Goal: Task Accomplishment & Management: Use online tool/utility

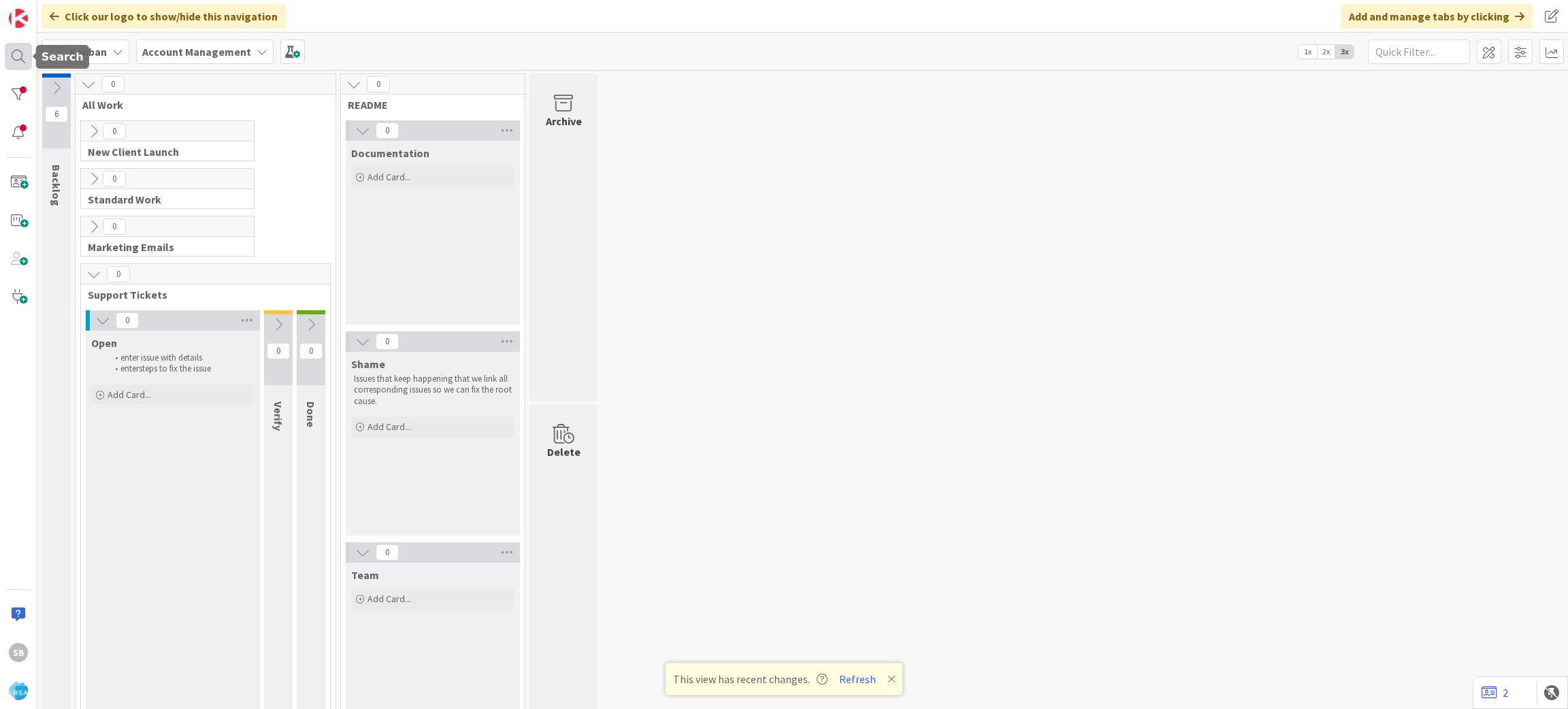
click at [18, 49] on div at bounding box center [18, 56] width 27 height 27
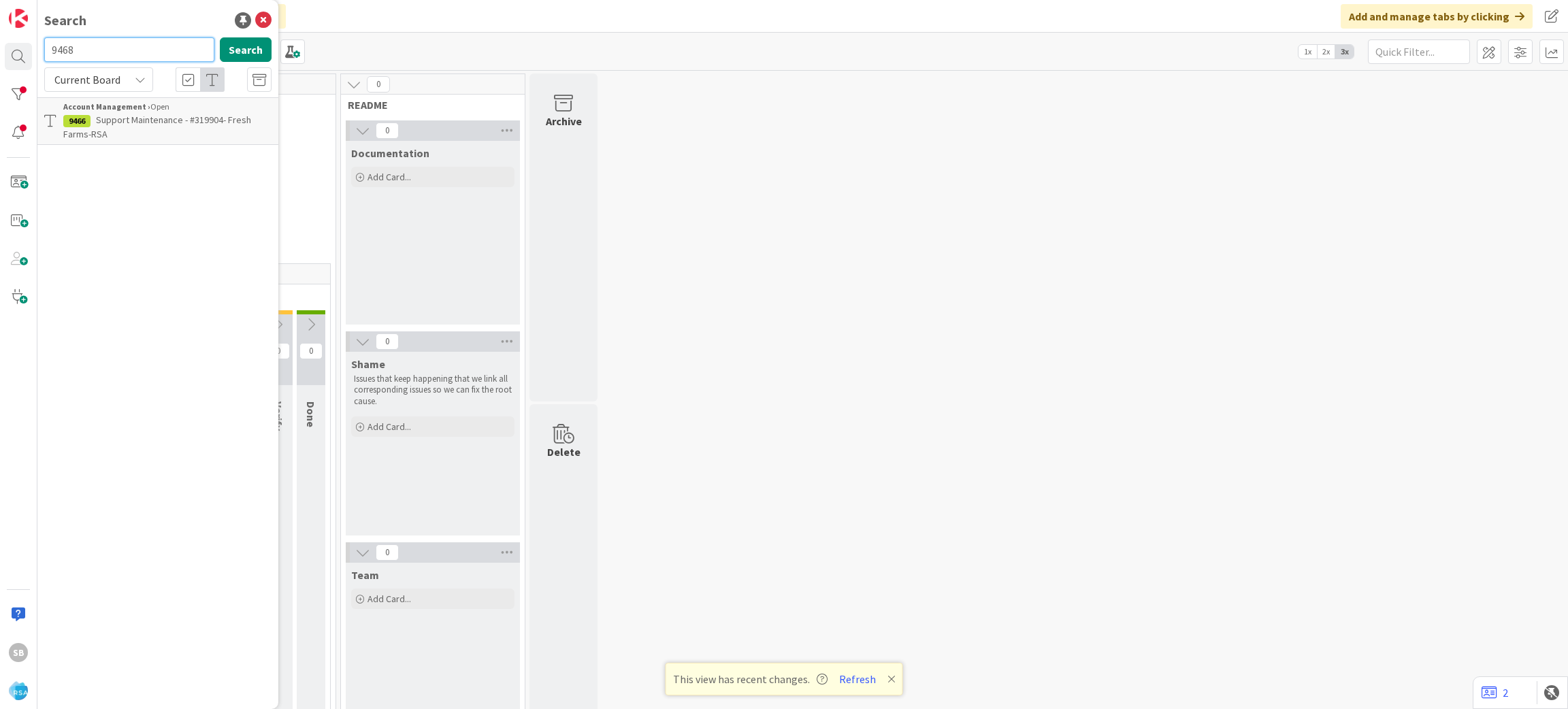
type input "9468"
click at [157, 131] on p "Support Maintenance - #320508-[PERSON_NAME] Fresh Market -RSA" at bounding box center [167, 127] width 208 height 29
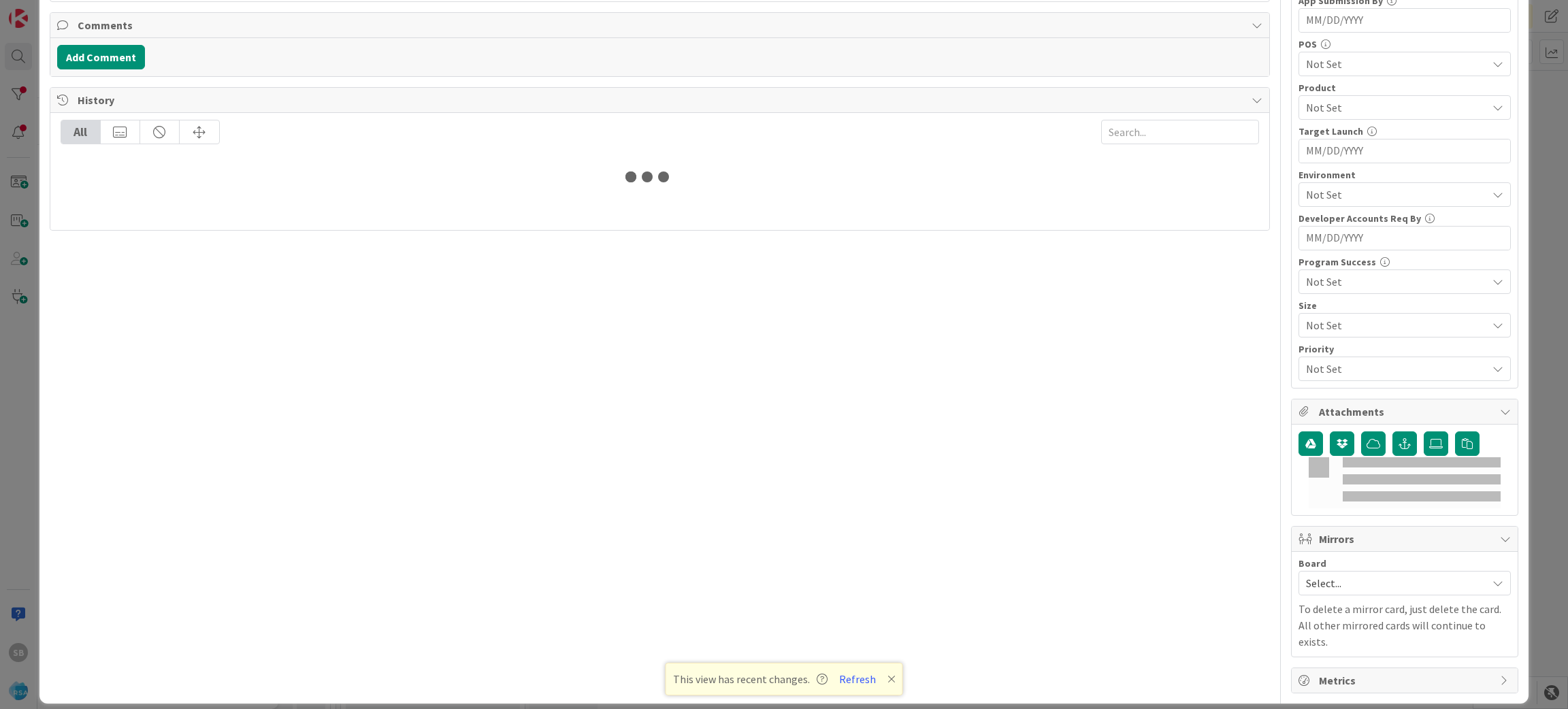
scroll to position [366, 0]
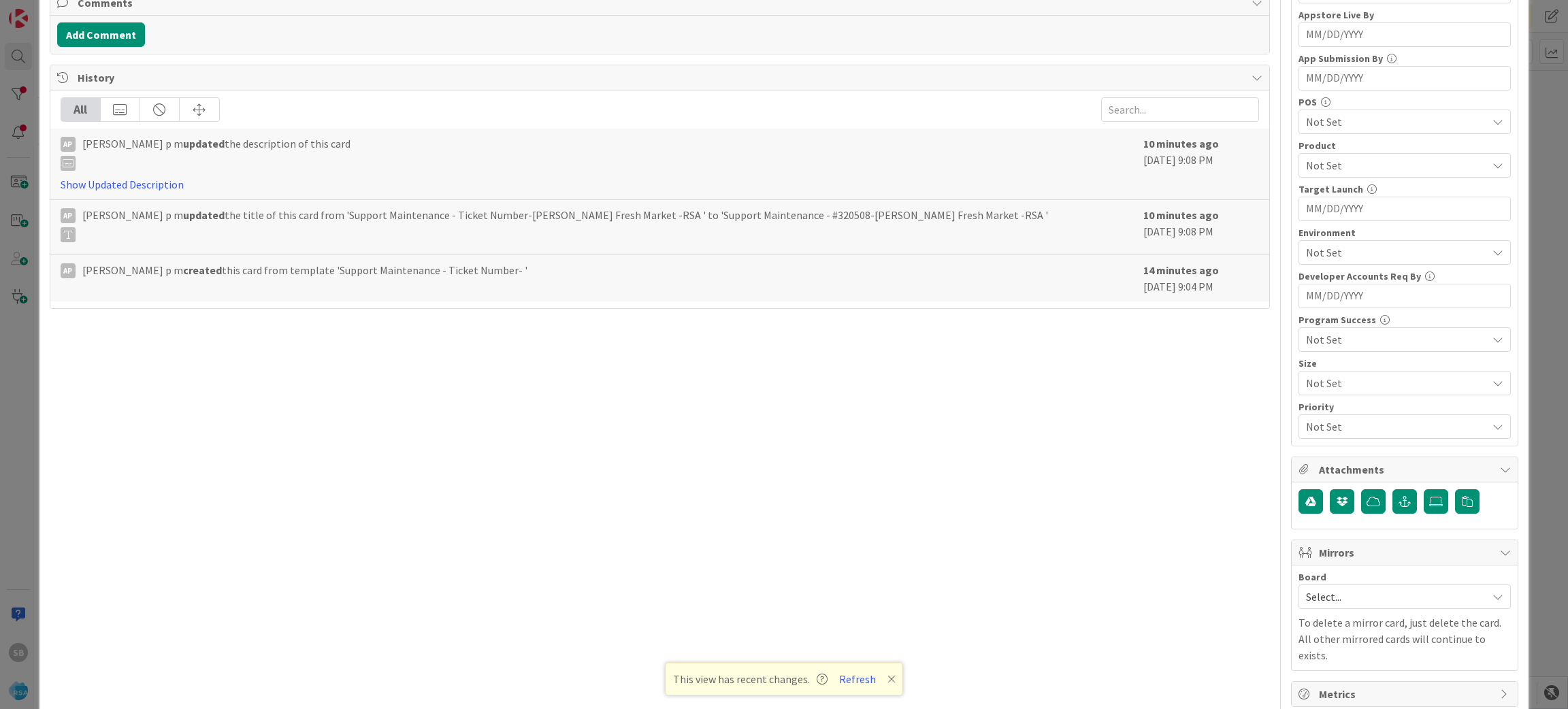
click at [1320, 625] on p "To delete a mirror card, just delete the card. All other mirrored cards will co…" at bounding box center [1404, 639] width 212 height 49
click at [1318, 594] on span "Select..." at bounding box center [1392, 597] width 174 height 19
click at [1344, 681] on span "Software Development" at bounding box center [1413, 685] width 180 height 20
click at [1344, 681] on span "Select Owner" at bounding box center [1351, 684] width 62 height 16
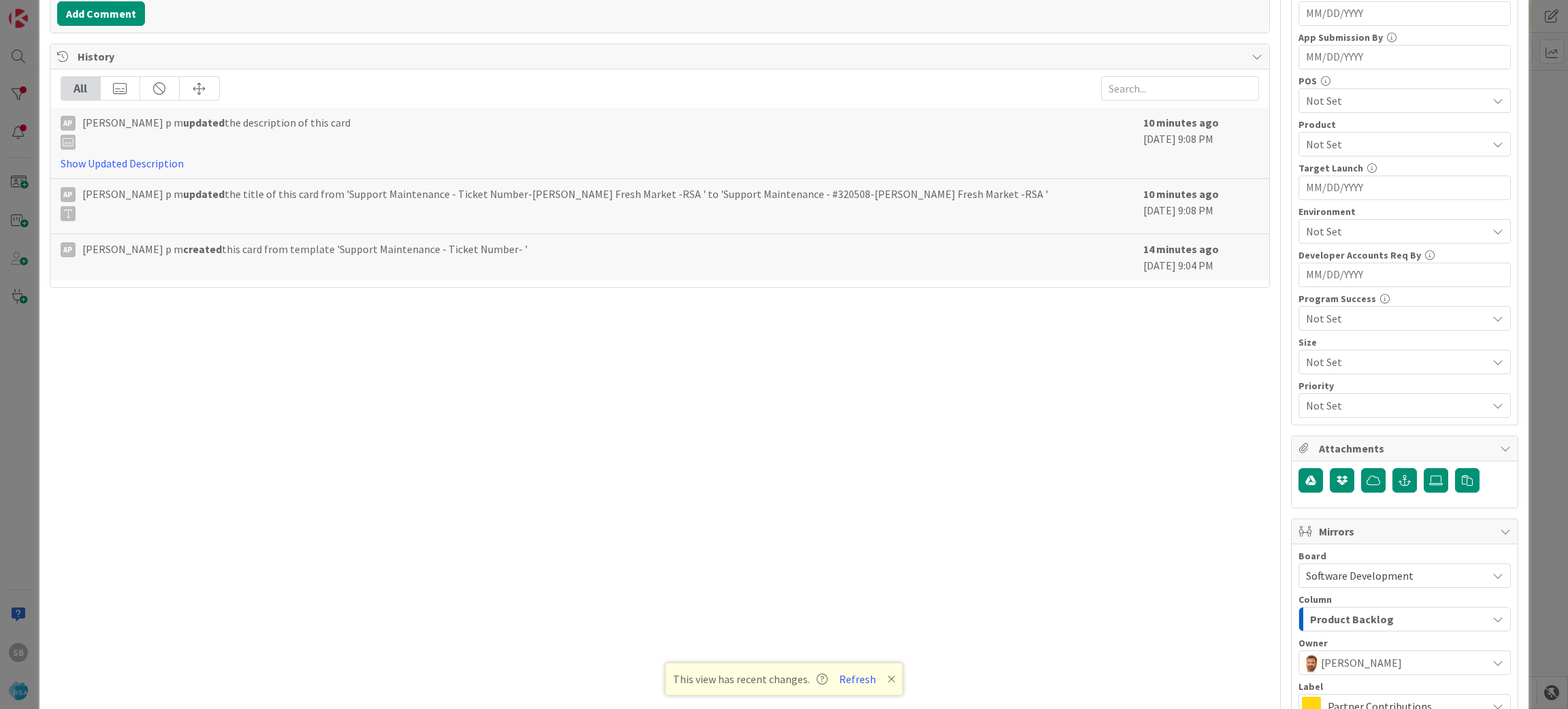
scroll to position [541, 0]
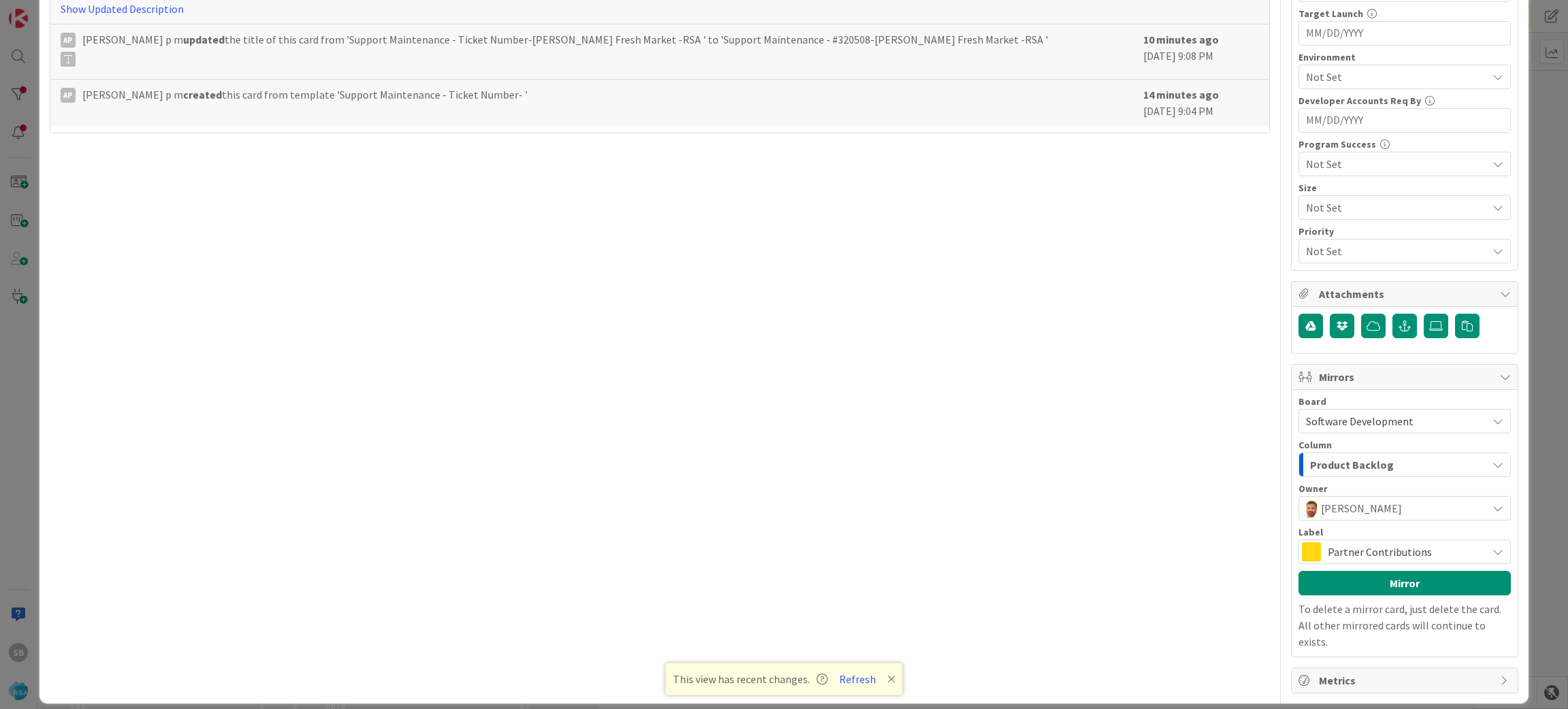
click at [1428, 562] on span "Partner Contributions" at bounding box center [1403, 552] width 152 height 19
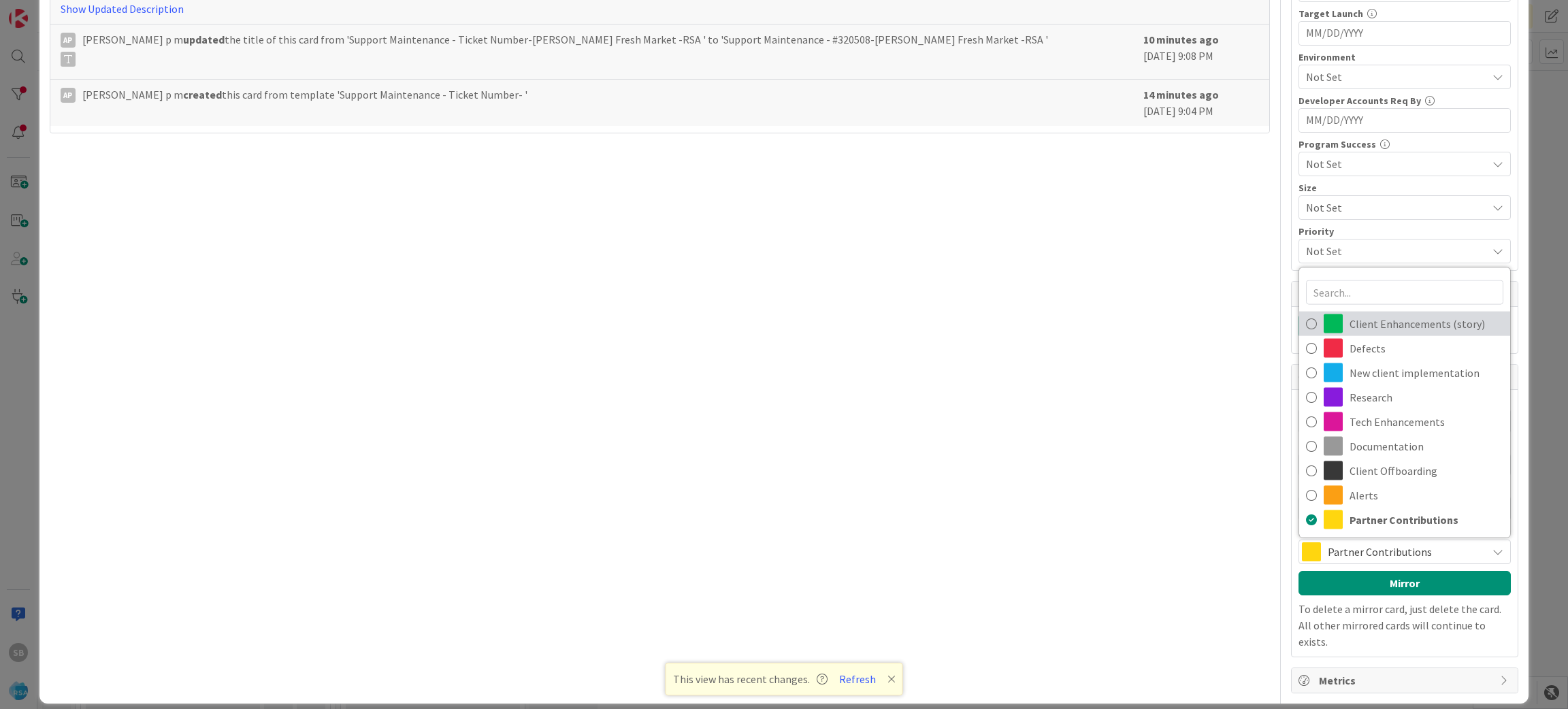
click at [1369, 321] on span "Client Enhancements (story)" at bounding box center [1426, 324] width 154 height 20
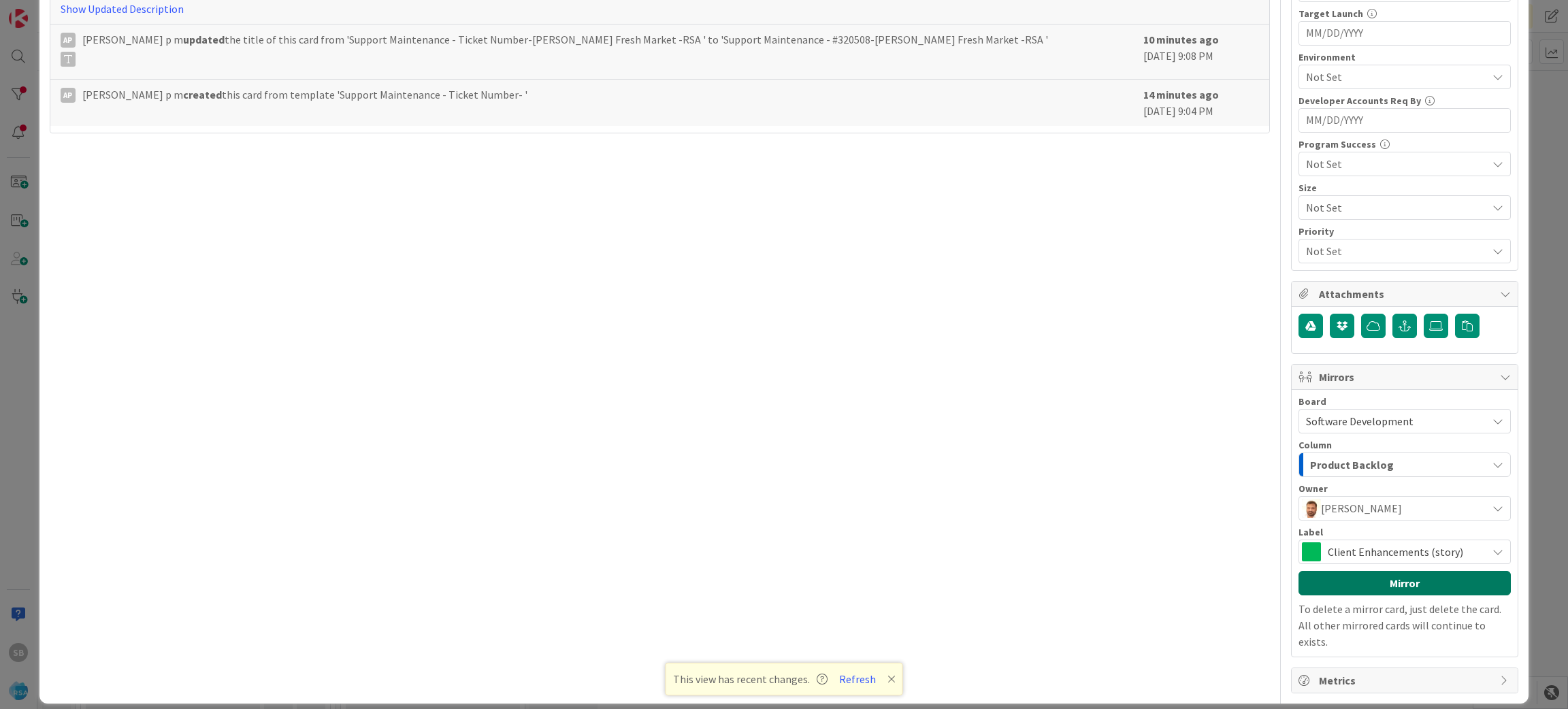
click at [1365, 579] on button "Mirror" at bounding box center [1404, 583] width 212 height 25
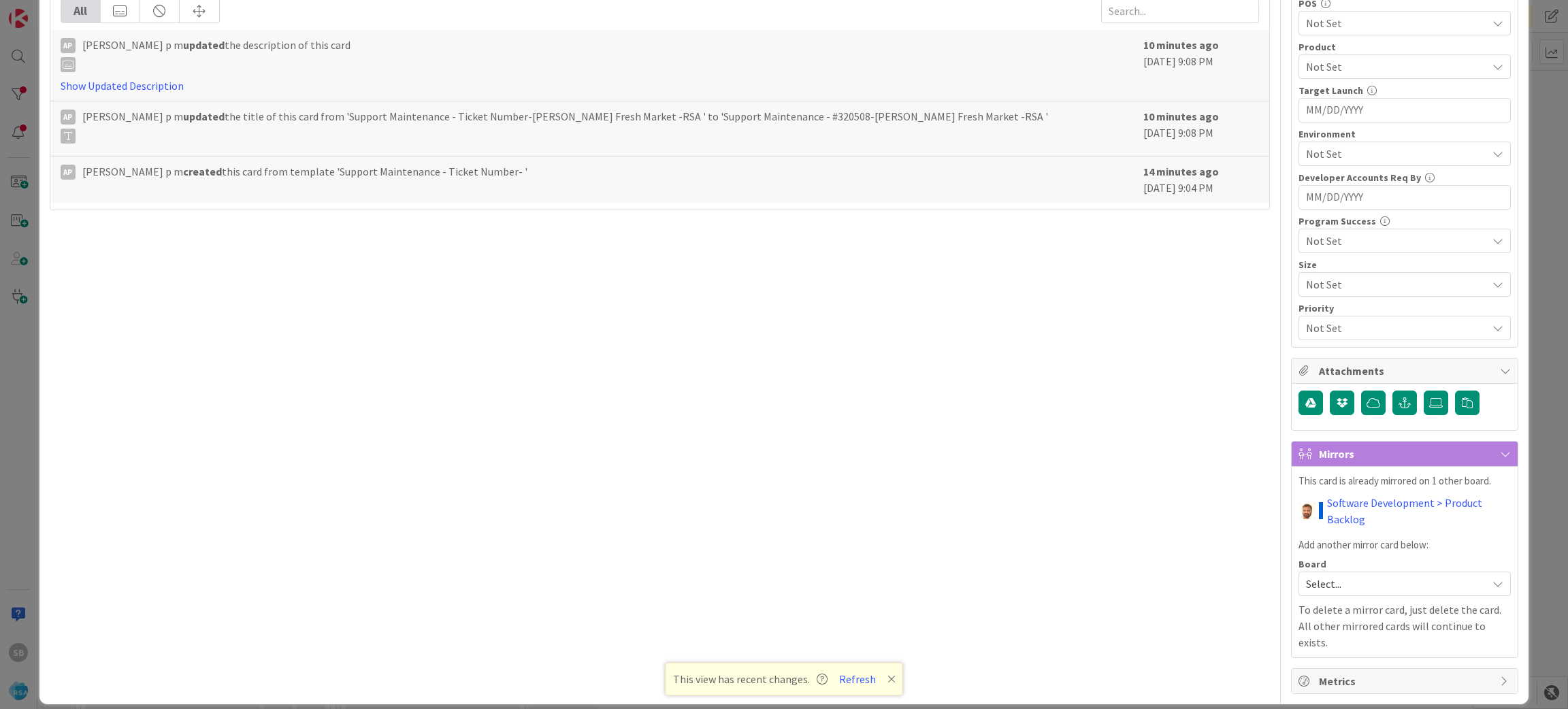
scroll to position [0, 0]
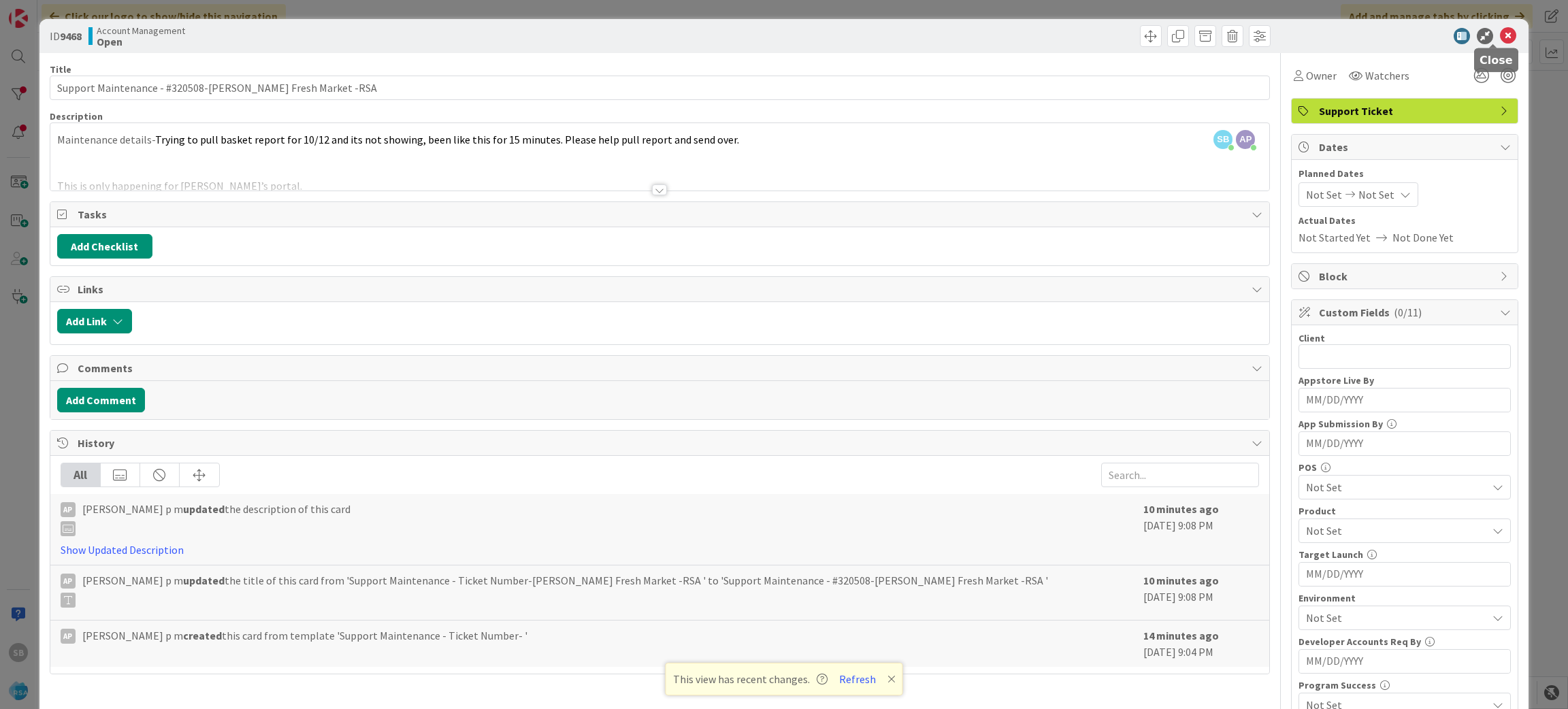
click at [1499, 31] on icon at bounding box center [1507, 36] width 16 height 16
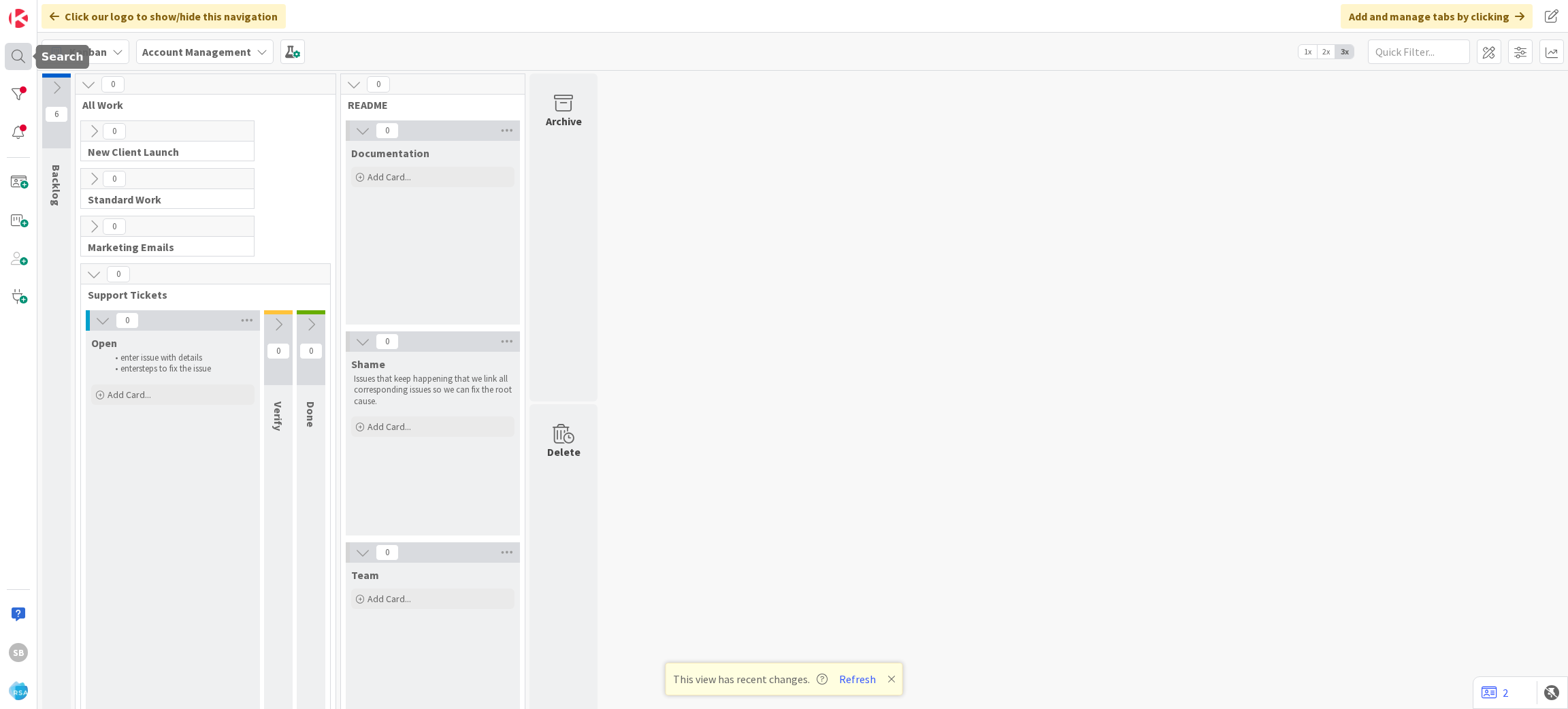
click at [17, 61] on div at bounding box center [18, 56] width 27 height 27
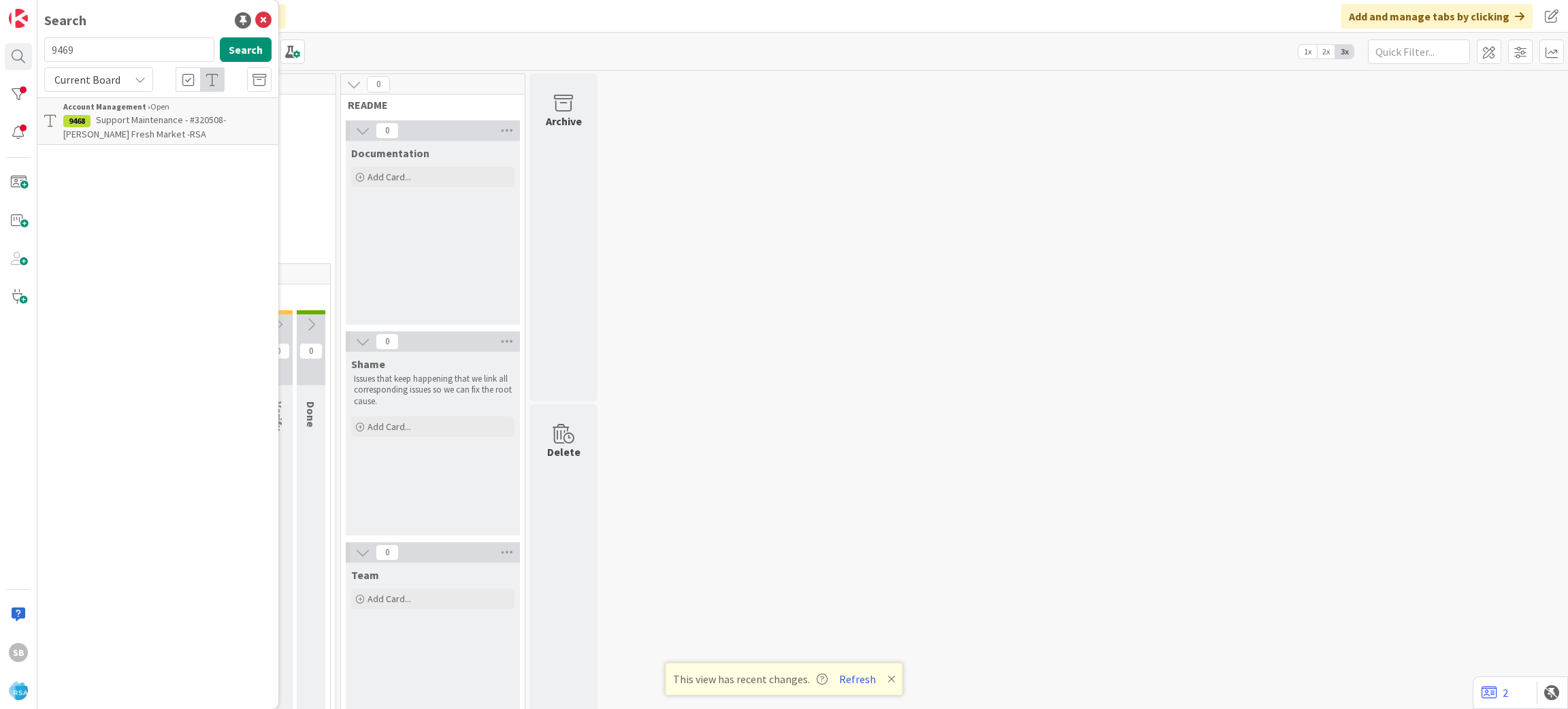
type input "9469"
click at [179, 113] on p "Support Enhancement- 320503- Holiday Market- RSA" at bounding box center [167, 127] width 208 height 29
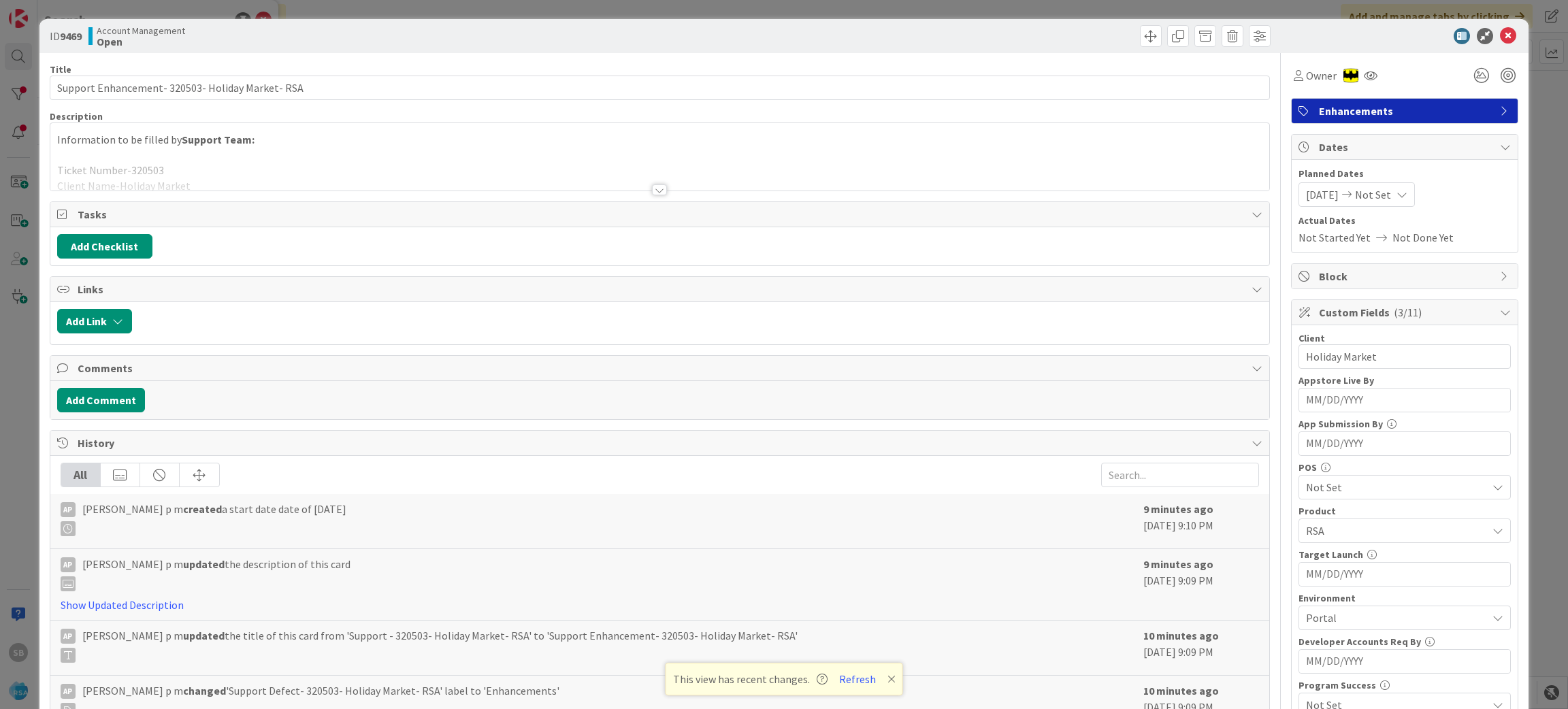
scroll to position [379, 0]
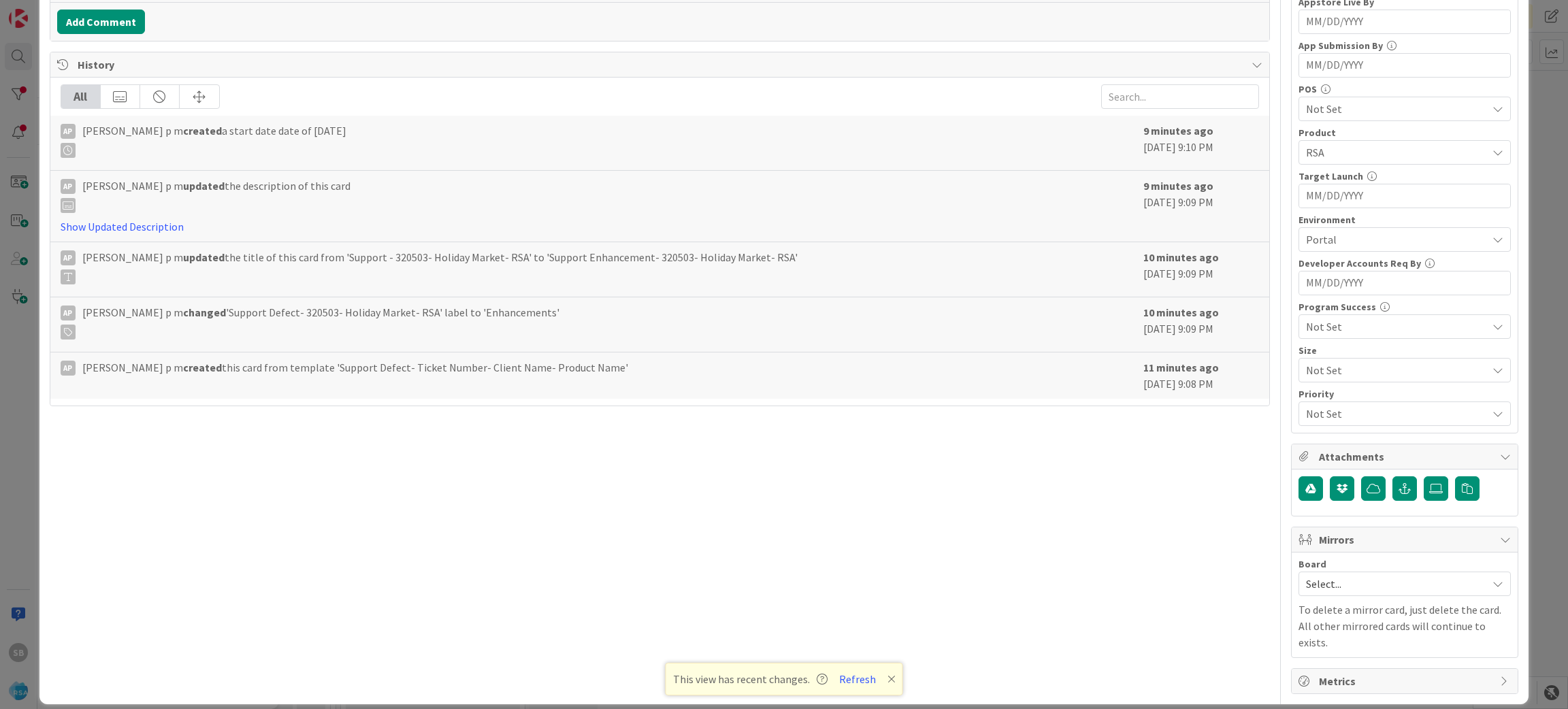
click at [1323, 591] on span "Select..." at bounding box center [1392, 584] width 174 height 19
click at [1323, 664] on span "Software Development" at bounding box center [1413, 672] width 180 height 20
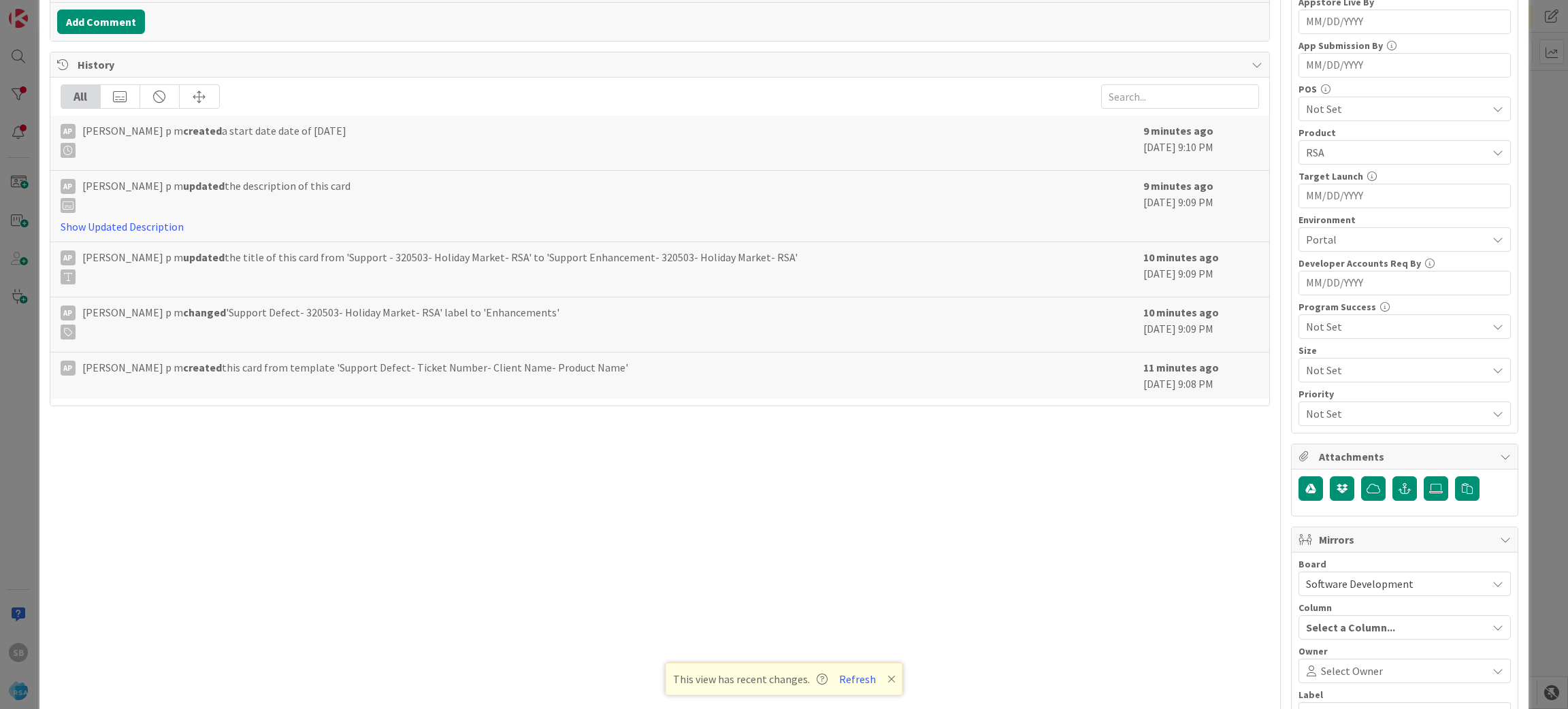
click at [1316, 664] on div "Select Owner" at bounding box center [1404, 671] width 212 height 25
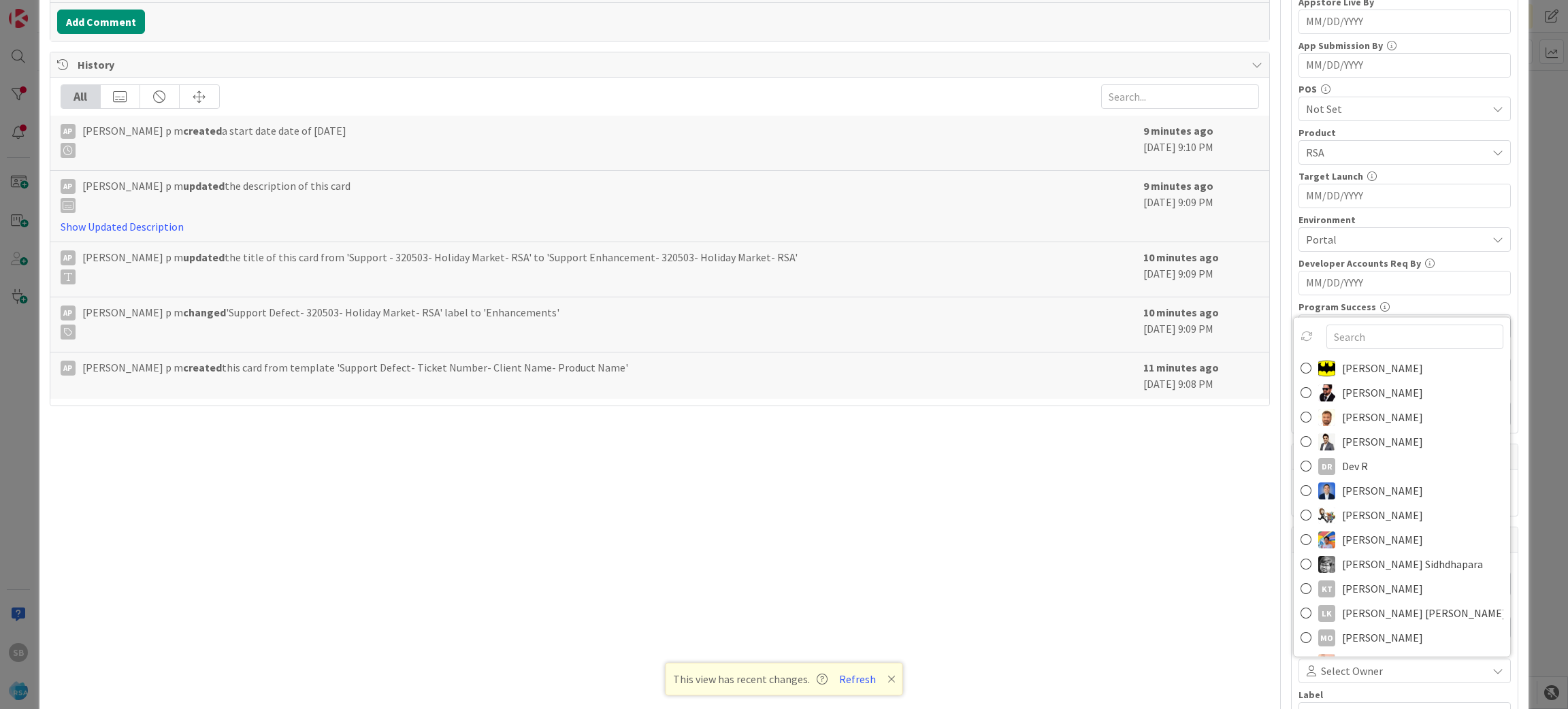
scroll to position [387, 0]
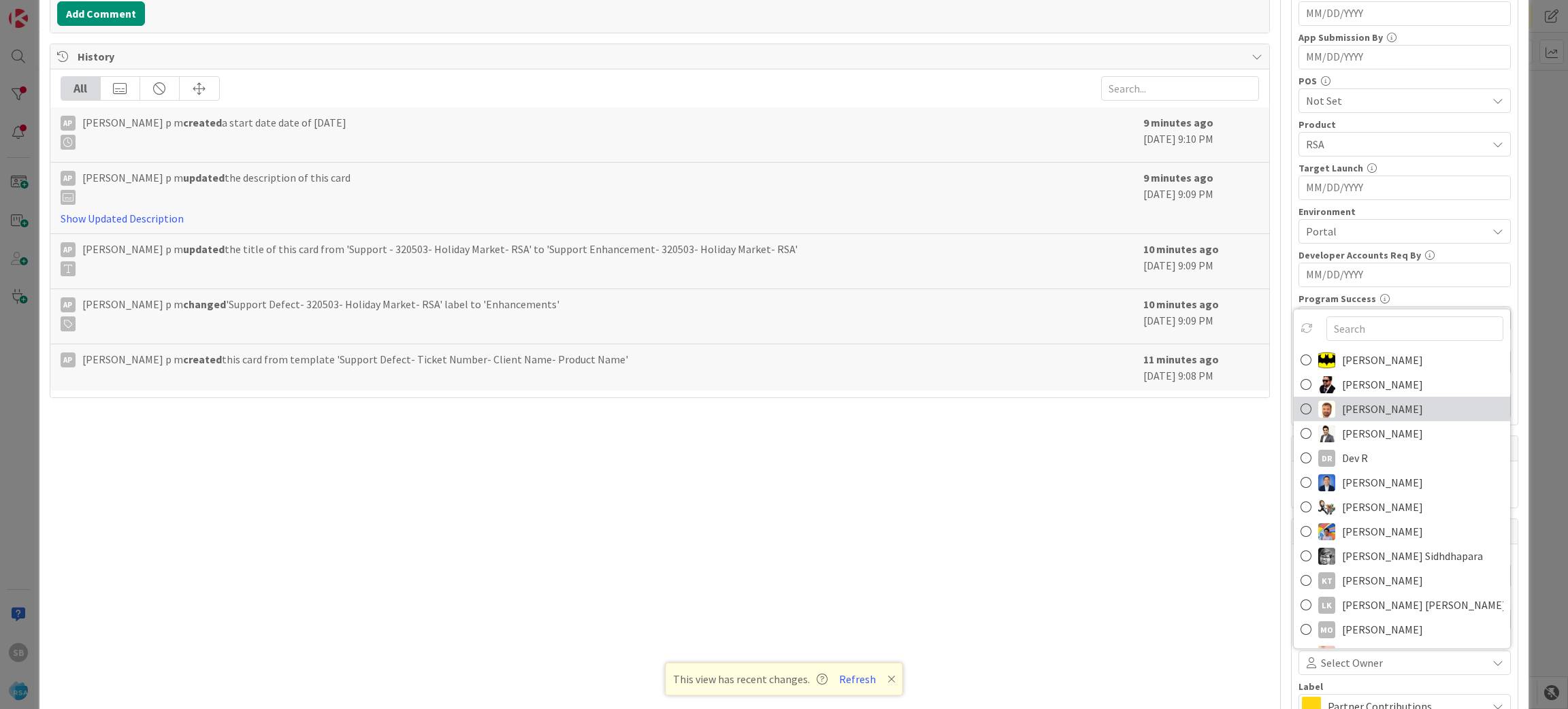
click at [1375, 411] on span "[PERSON_NAME]" at bounding box center [1382, 409] width 81 height 20
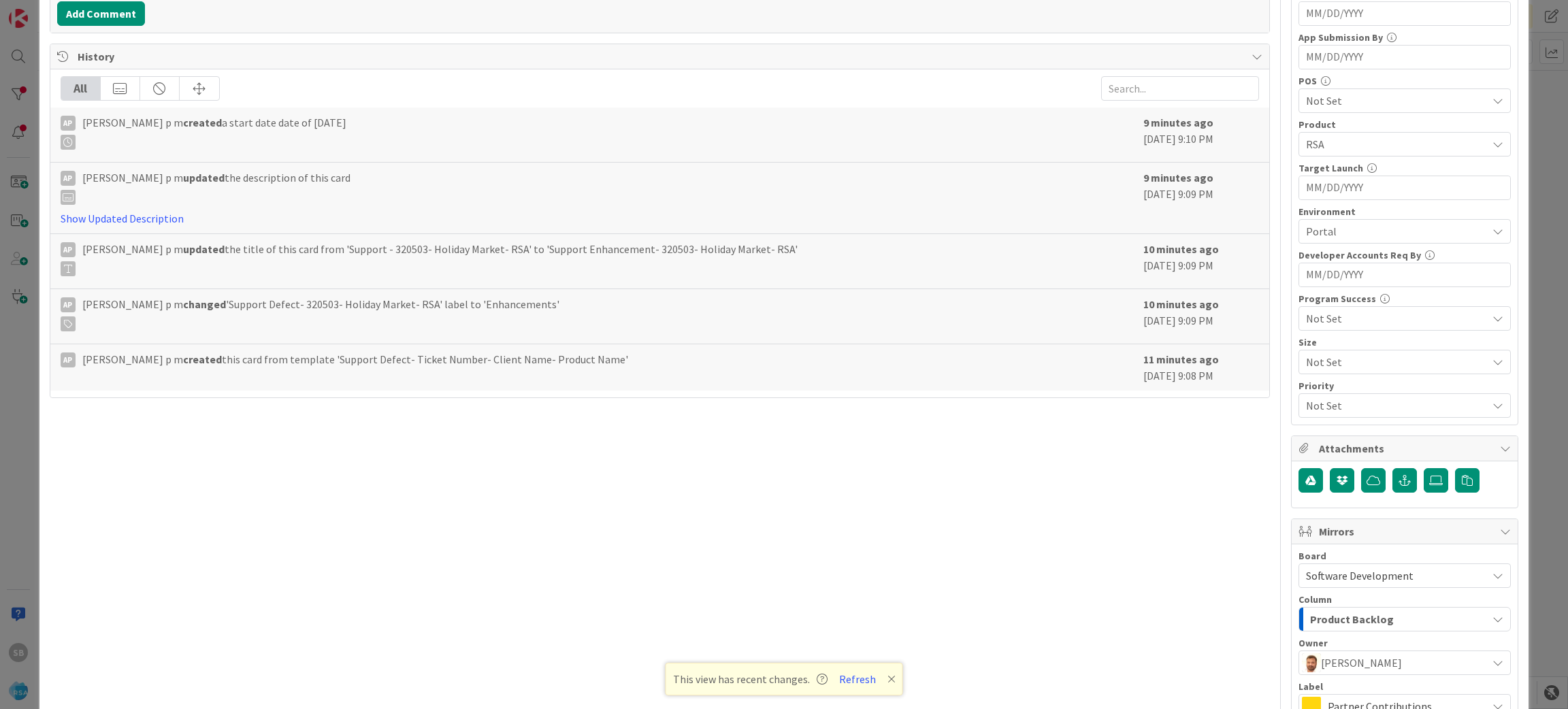
scroll to position [541, 0]
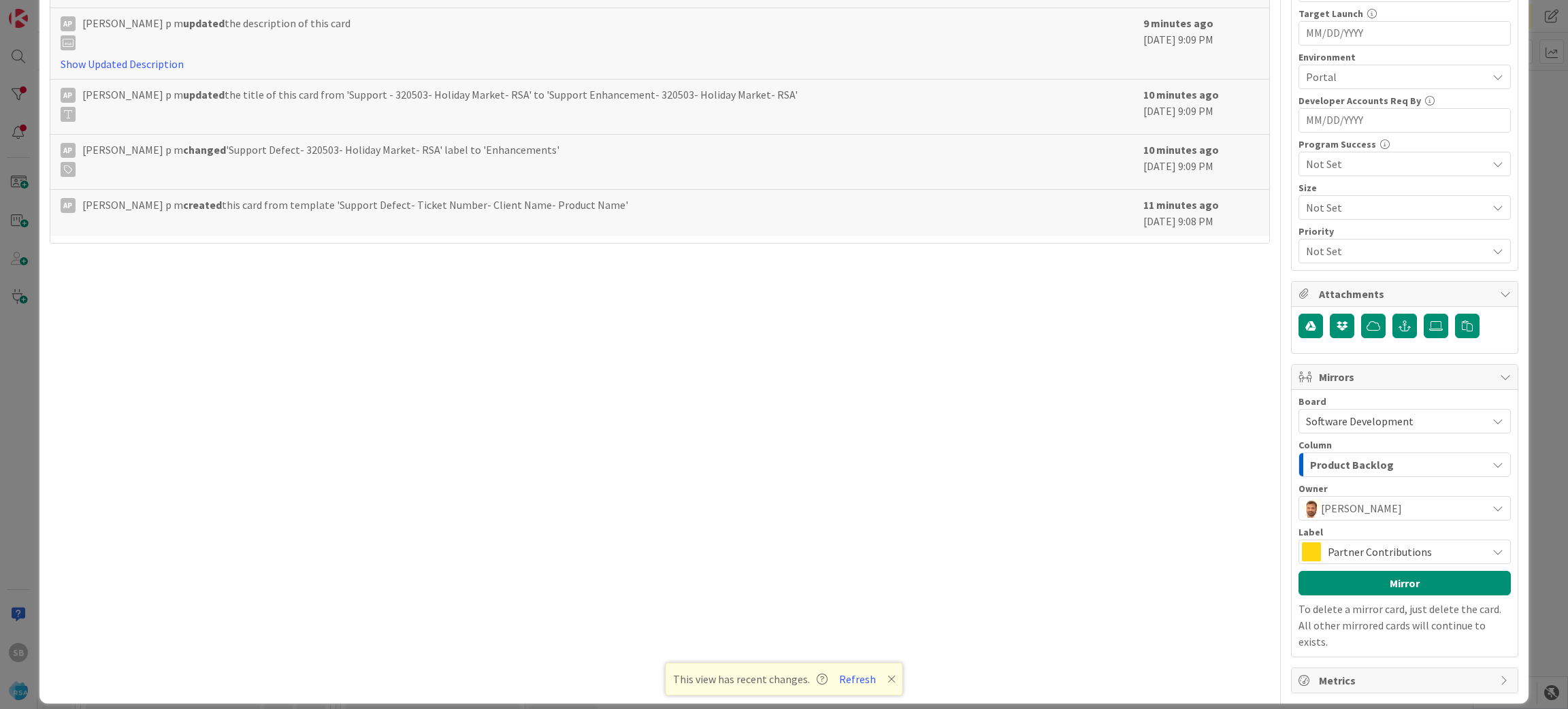
click at [1405, 551] on span "Partner Contributions" at bounding box center [1403, 552] width 152 height 19
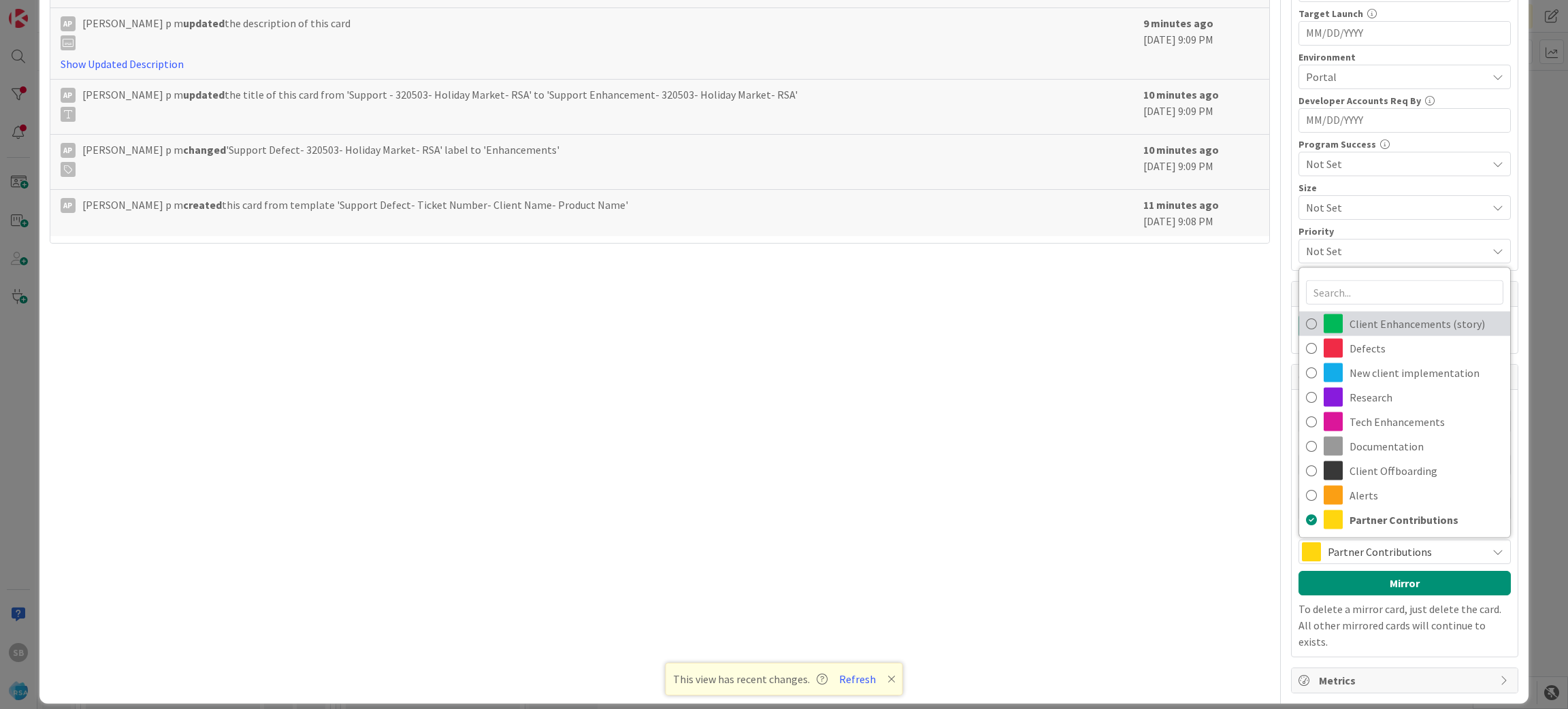
click at [1409, 321] on span "Client Enhancements (story)" at bounding box center [1426, 324] width 154 height 20
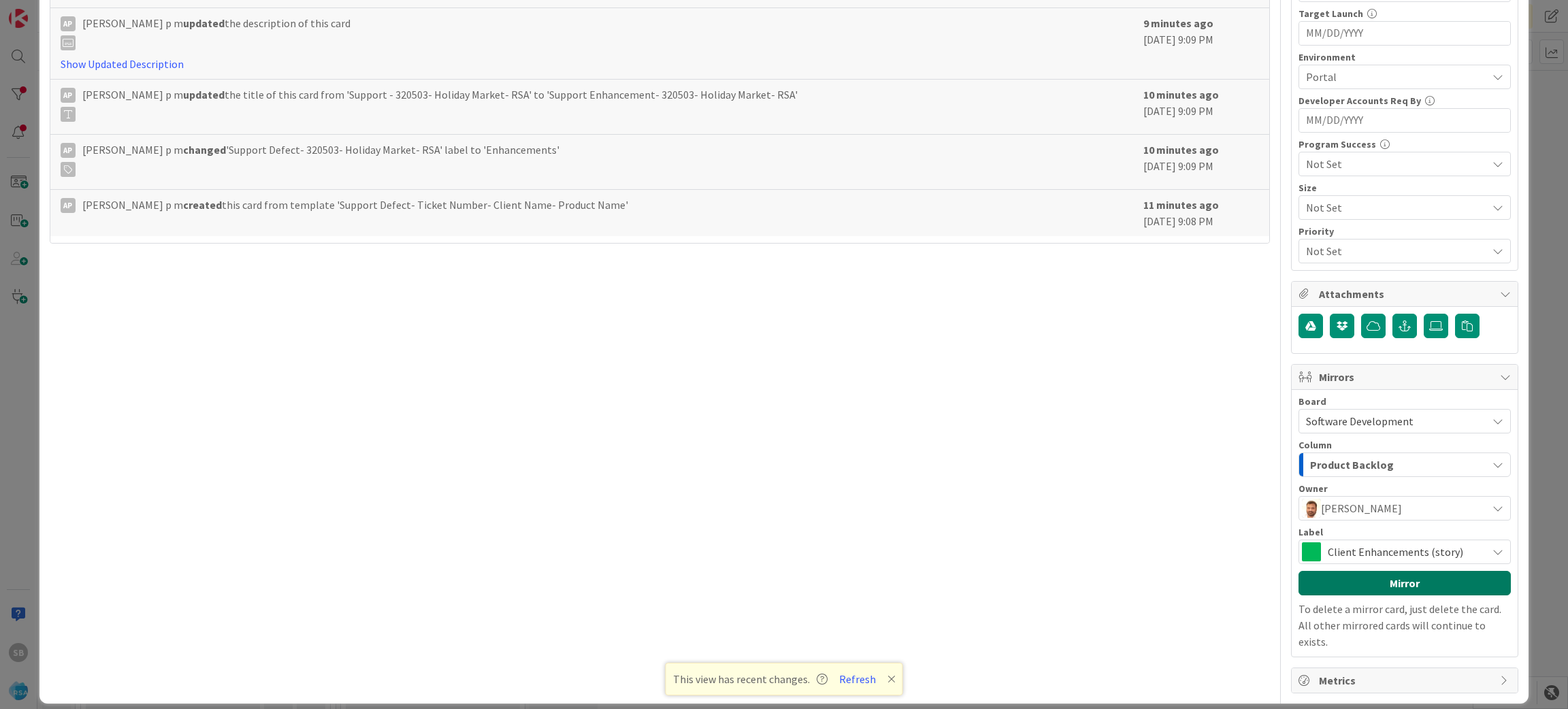
click at [1401, 595] on button "Mirror" at bounding box center [1404, 583] width 212 height 25
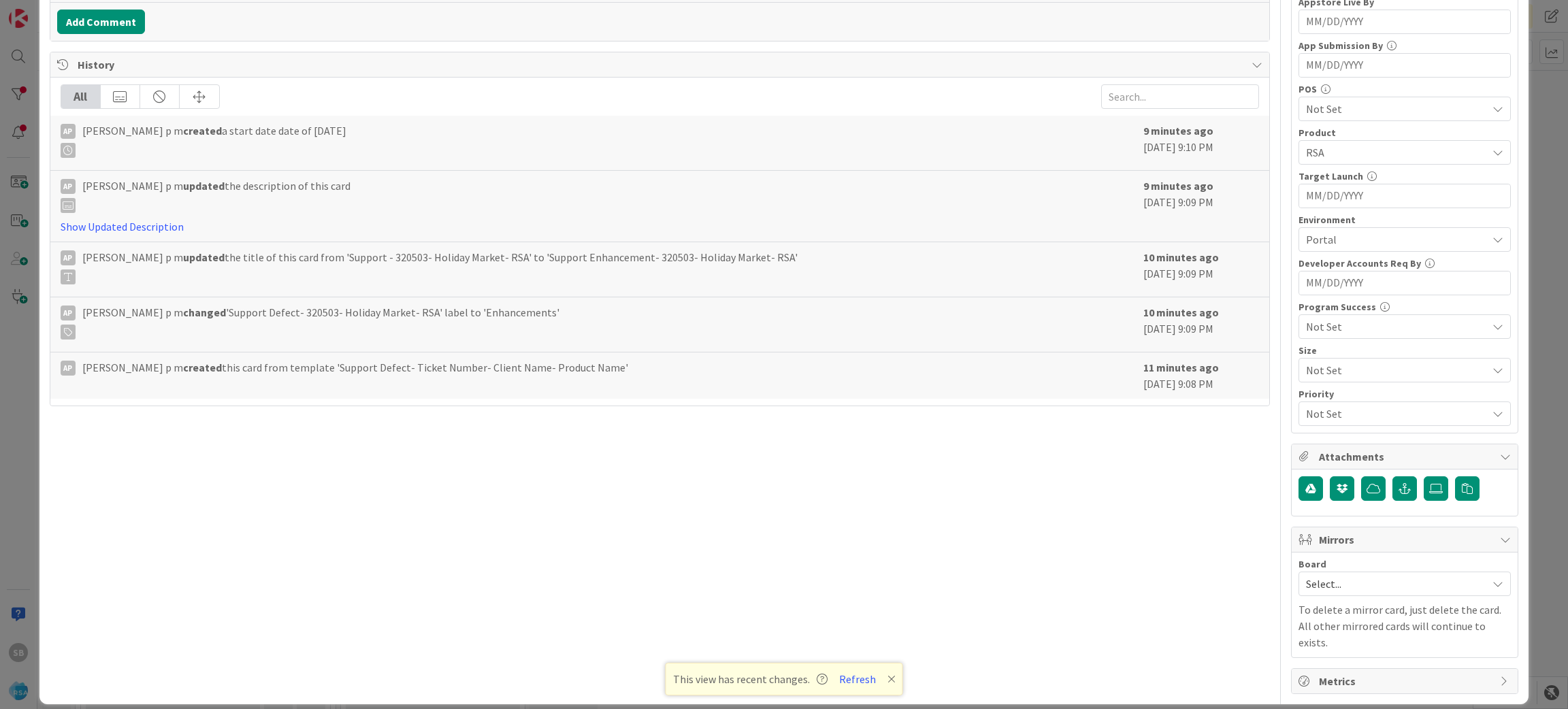
scroll to position [464, 0]
